Goal: Information Seeking & Learning: Understand process/instructions

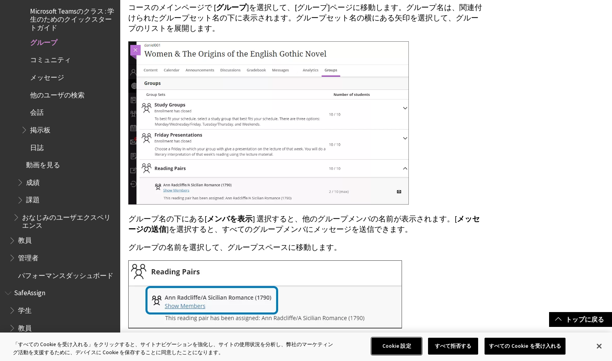
scroll to position [481, 0]
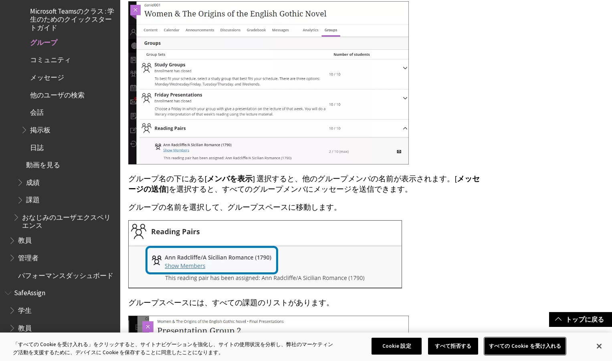
click at [530, 347] on button "すべての Cookie を受け入れる" at bounding box center [525, 346] width 81 height 17
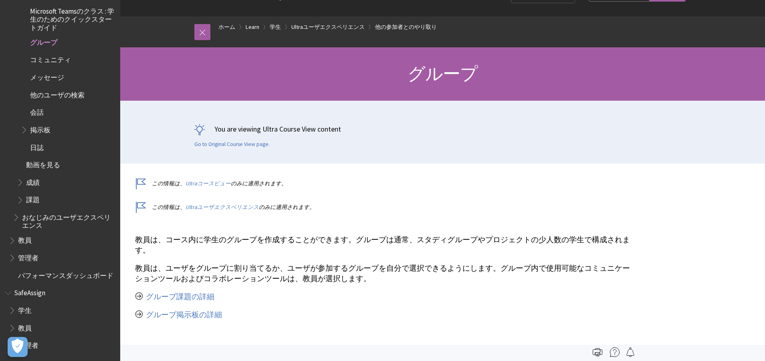
scroll to position [8, 0]
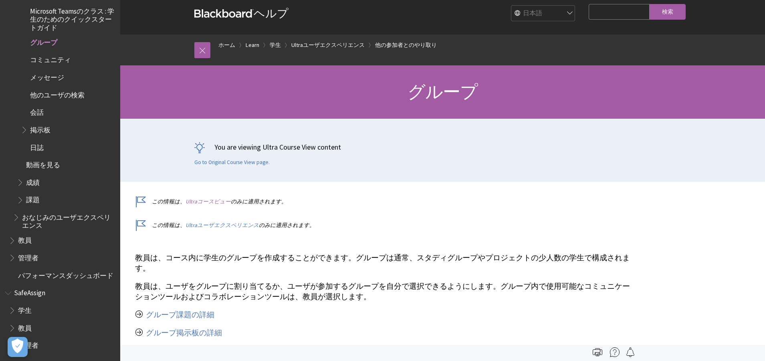
click at [215, 201] on link "Ultraコースビュー" at bounding box center [208, 201] width 45 height 7
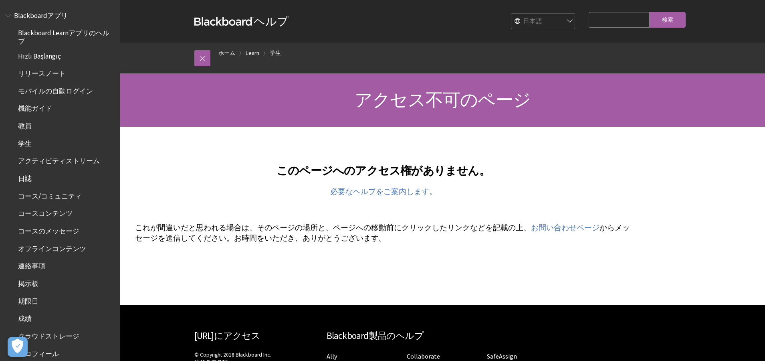
click at [44, 106] on span "機能ガイド" at bounding box center [35, 107] width 34 height 11
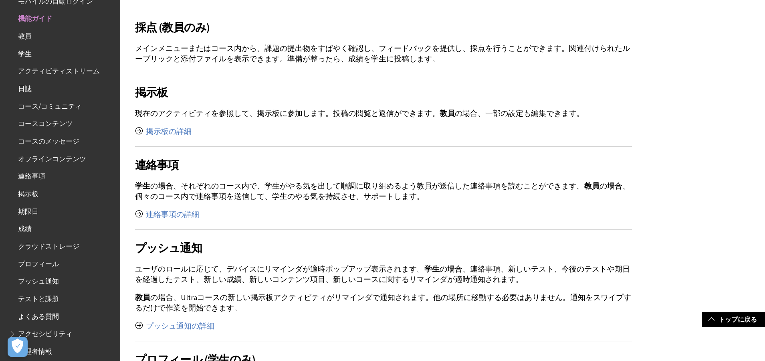
scroll to position [1443, 0]
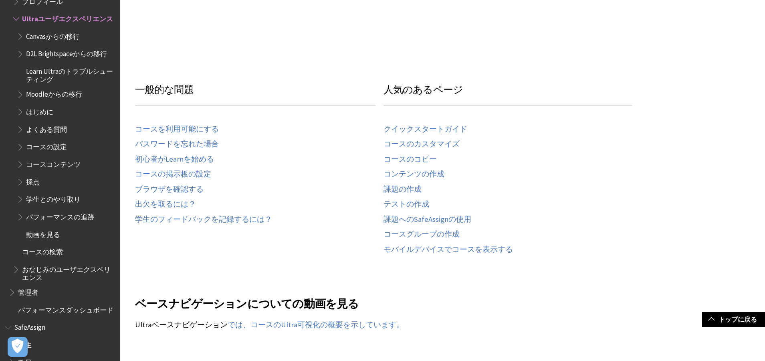
scroll to position [521, 0]
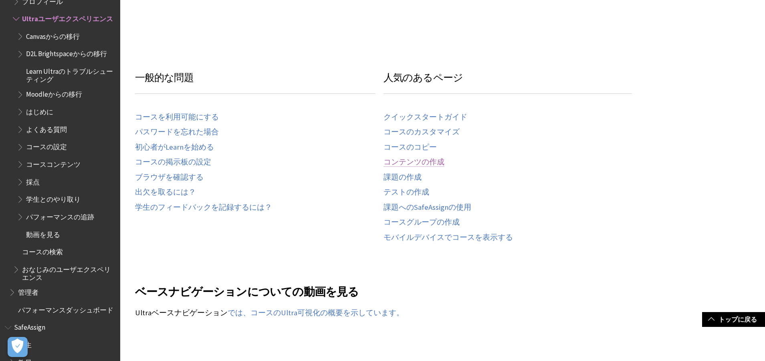
click at [413, 159] on link "コンテンツの作成" at bounding box center [414, 162] width 61 height 9
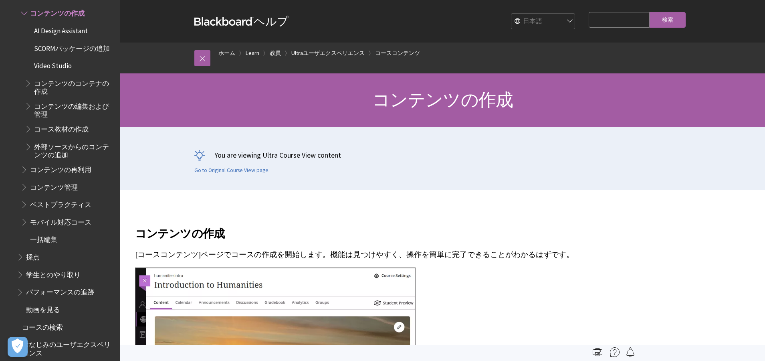
click at [358, 53] on link "Ultraユーザエクスペリエンス" at bounding box center [327, 53] width 73 height 10
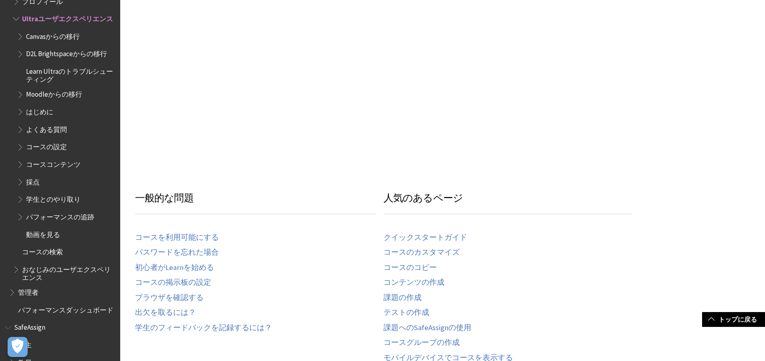
scroll to position [601, 0]
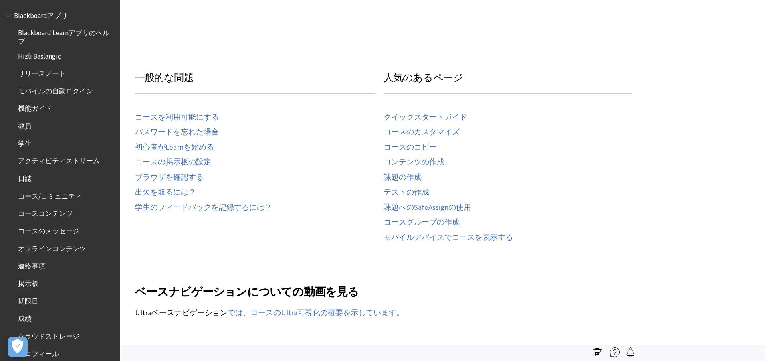
scroll to position [848, 0]
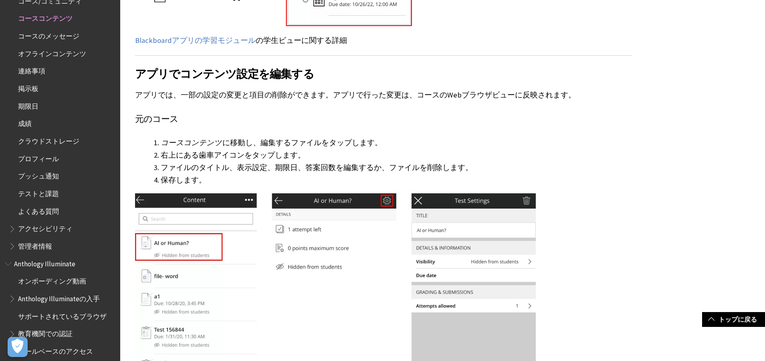
scroll to position [3448, 0]
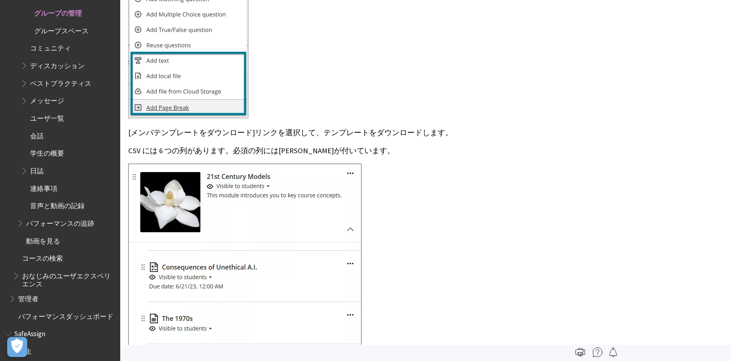
scroll to position [2450, 0]
